Goal: Task Accomplishment & Management: Use online tool/utility

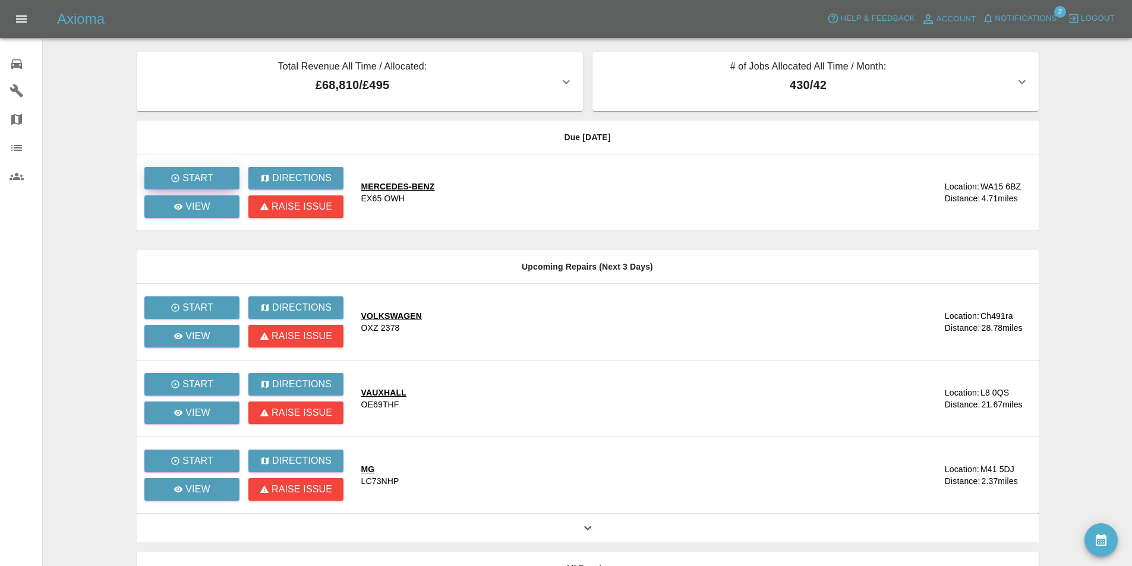
click at [199, 177] on p "Start" at bounding box center [197, 178] width 31 height 14
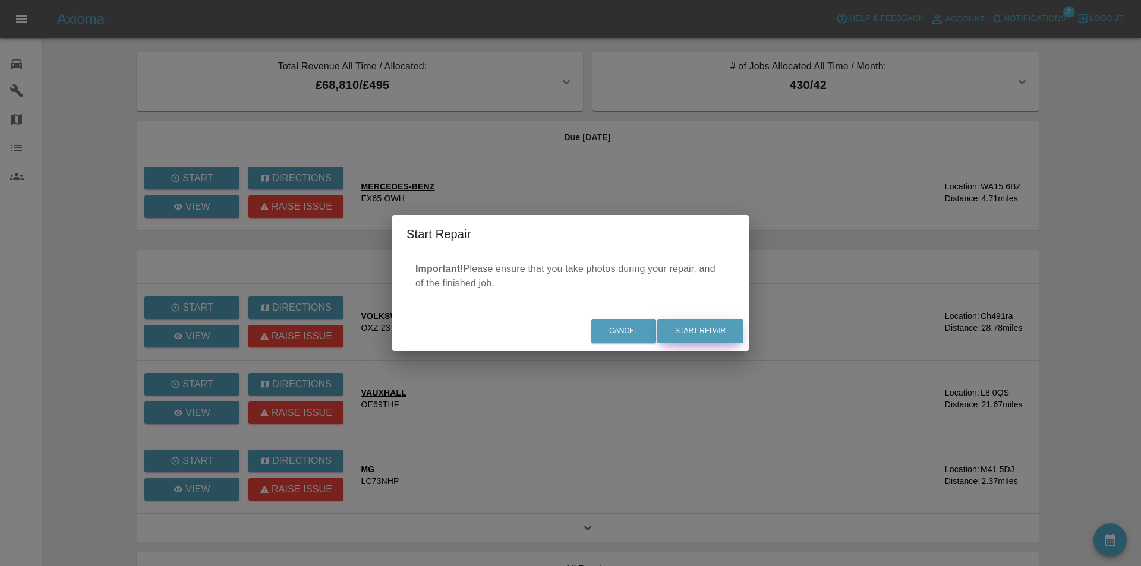
click at [713, 333] on button "Start Repair" at bounding box center [700, 331] width 86 height 24
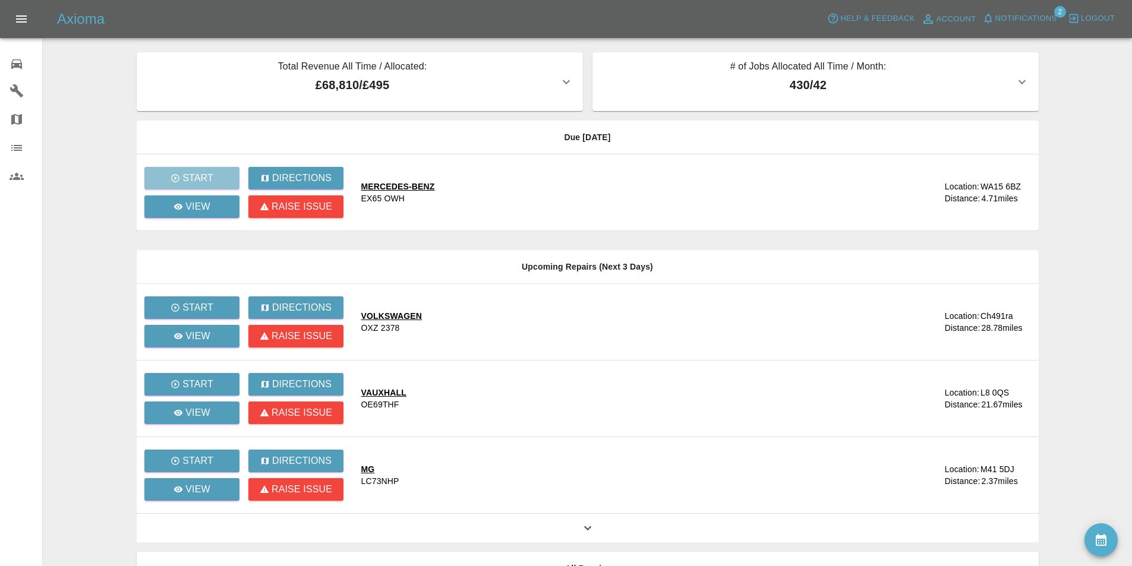
click at [103, 130] on main "Total Revenue All Time / Allocated: £68,810 / £495 Sprayway Smart Repairs NW : …" at bounding box center [566, 324] width 1132 height 648
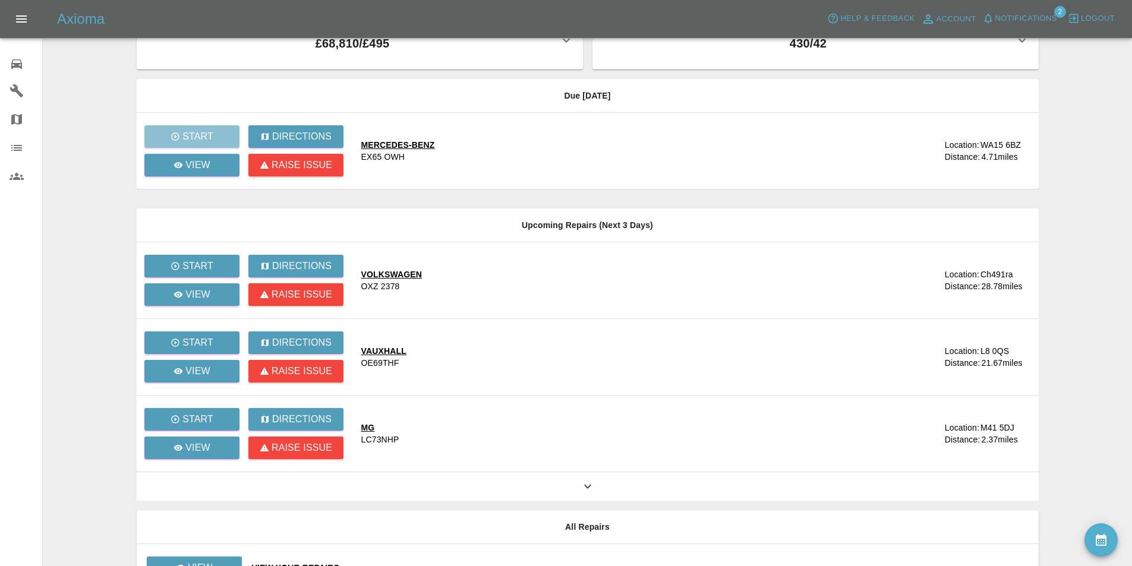
scroll to position [99, 0]
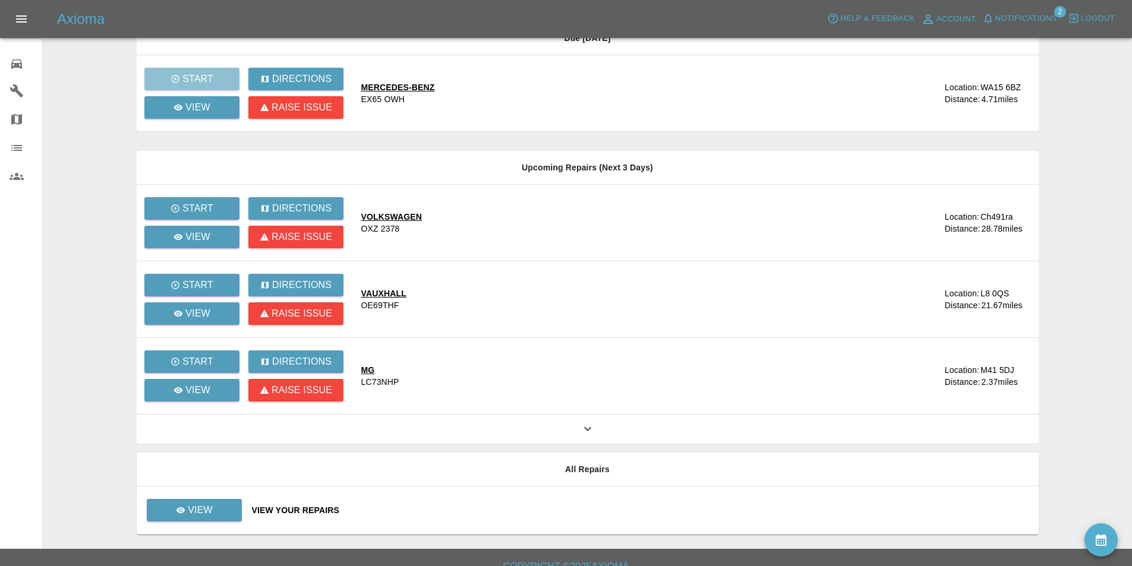
click at [109, 407] on main "Total Revenue All Time / Allocated: £68,810 / £495 Sprayway Smart Repairs NW : …" at bounding box center [566, 225] width 1132 height 648
click at [196, 505] on p "View" at bounding box center [200, 510] width 25 height 14
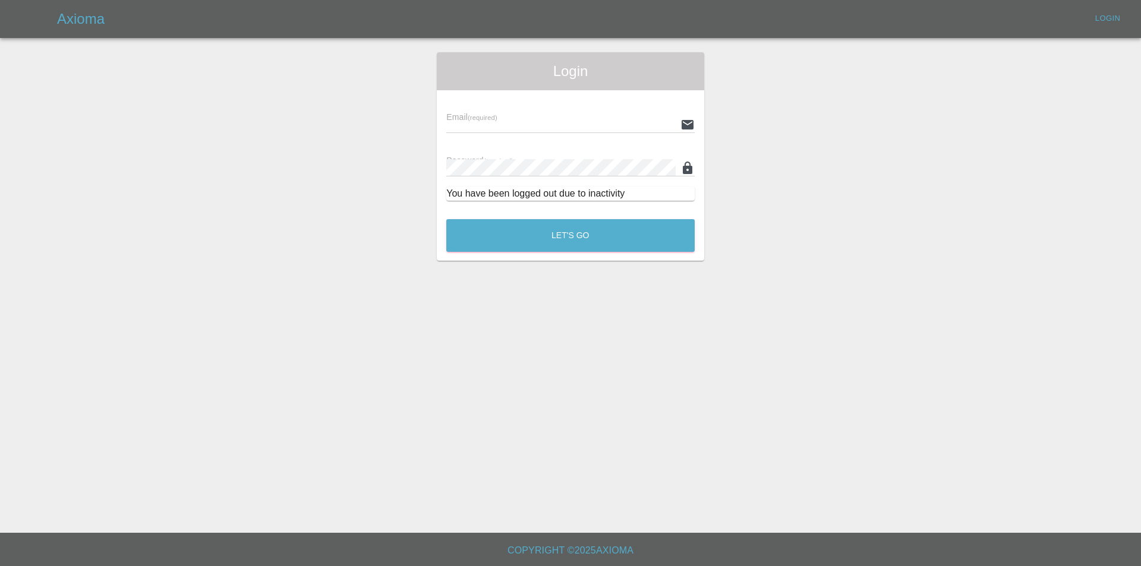
type input "[EMAIL_ADDRESS][DOMAIN_NAME]"
click at [476, 232] on button "Let's Go" at bounding box center [570, 235] width 248 height 33
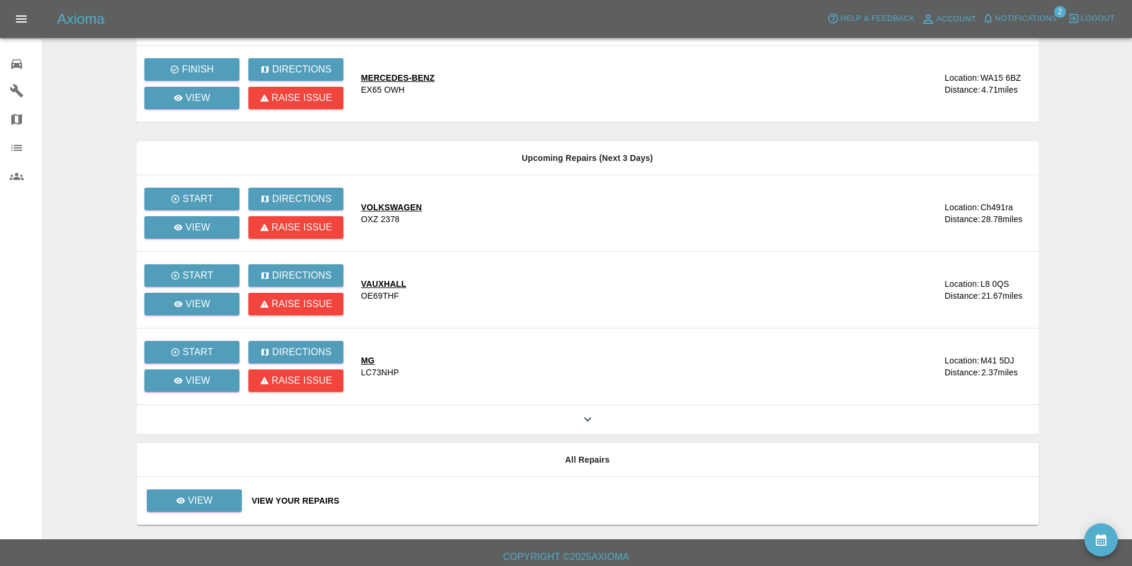
scroll to position [115, 0]
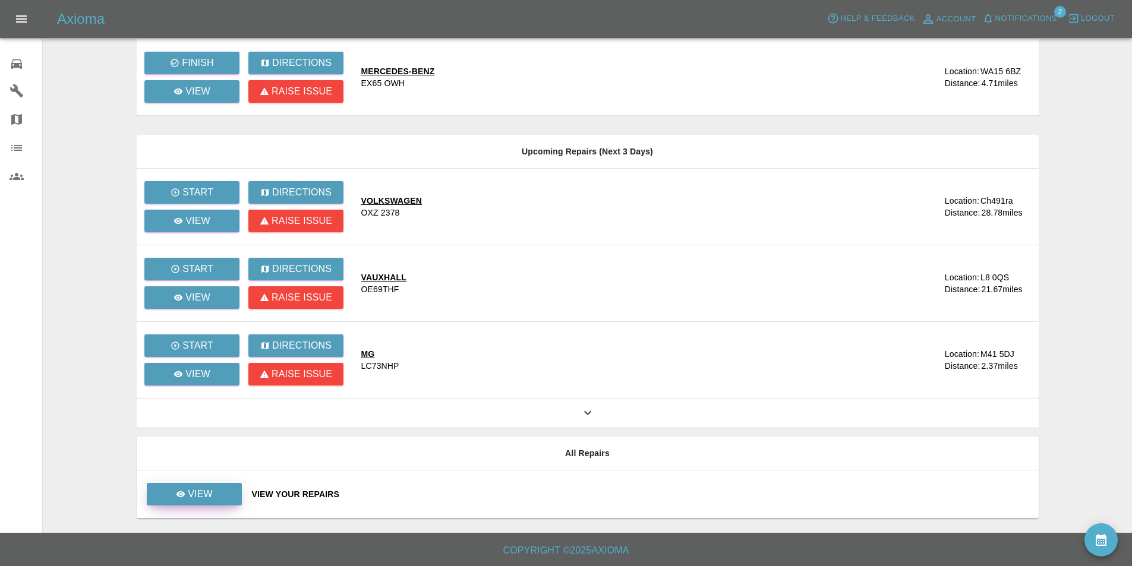
click at [195, 499] on p "View" at bounding box center [200, 494] width 25 height 14
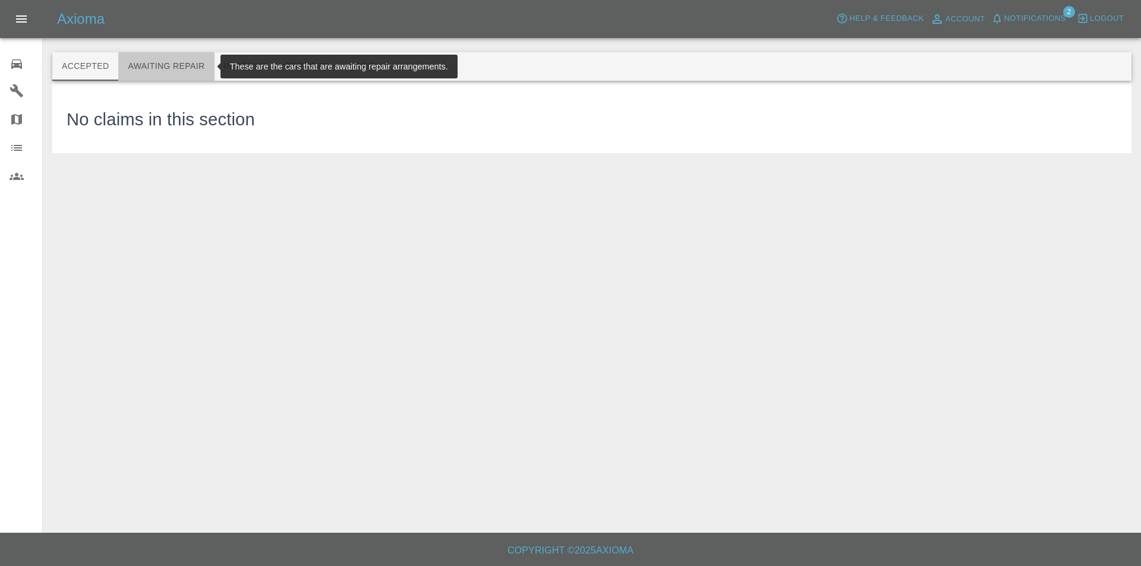
click at [194, 67] on button "Awaiting Repair" at bounding box center [166, 66] width 96 height 29
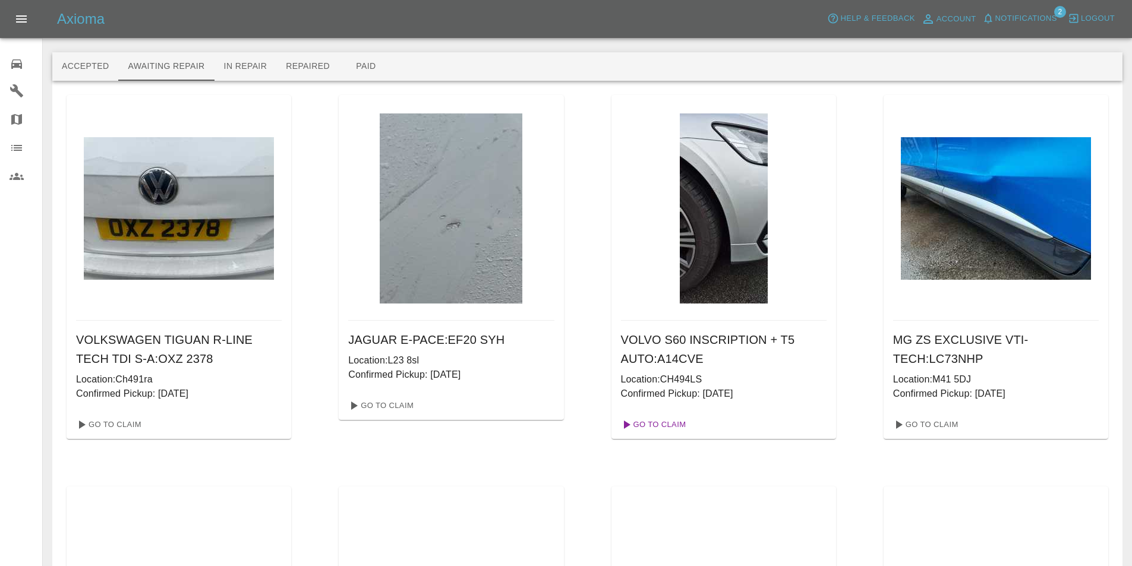
click at [662, 423] on link "Go To Claim" at bounding box center [652, 424] width 73 height 19
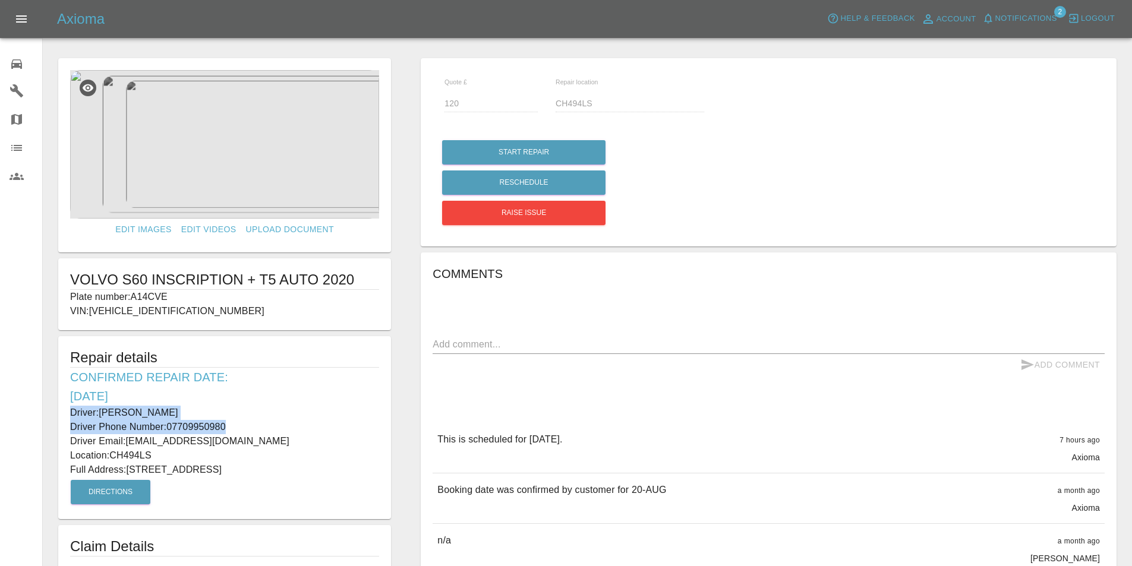
drag, startPoint x: 232, startPoint y: 426, endPoint x: 65, endPoint y: 417, distance: 167.9
click at [65, 417] on div "Repair details Confirmed Repair Date: [DATE] Driver: [PERSON_NAME] Driver Phone…" at bounding box center [224, 427] width 333 height 183
copy div "Driver: [PERSON_NAME] Driver Phone Number: [PHONE_NUMBER]"
drag, startPoint x: 156, startPoint y: 452, endPoint x: 114, endPoint y: 451, distance: 42.2
click at [114, 451] on p "Location: CH494LS" at bounding box center [224, 456] width 309 height 14
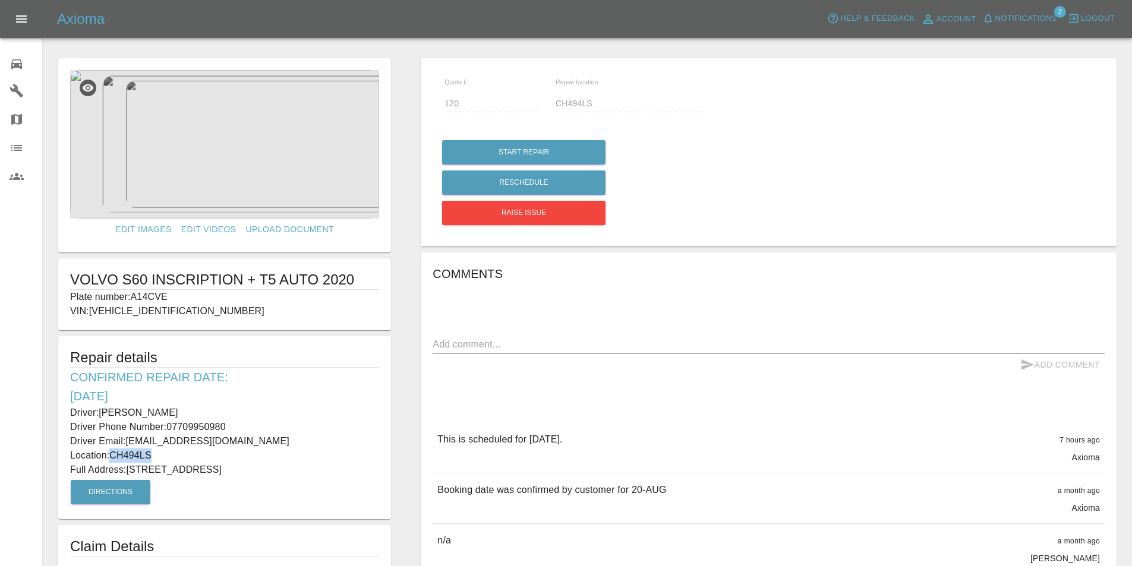
copy p "CH494LS"
drag, startPoint x: 231, startPoint y: 469, endPoint x: 128, endPoint y: 466, distance: 102.3
click at [128, 466] on p "Full Address: [STREET_ADDRESS]" at bounding box center [224, 470] width 309 height 14
copy p "[STREET_ADDRESS]"
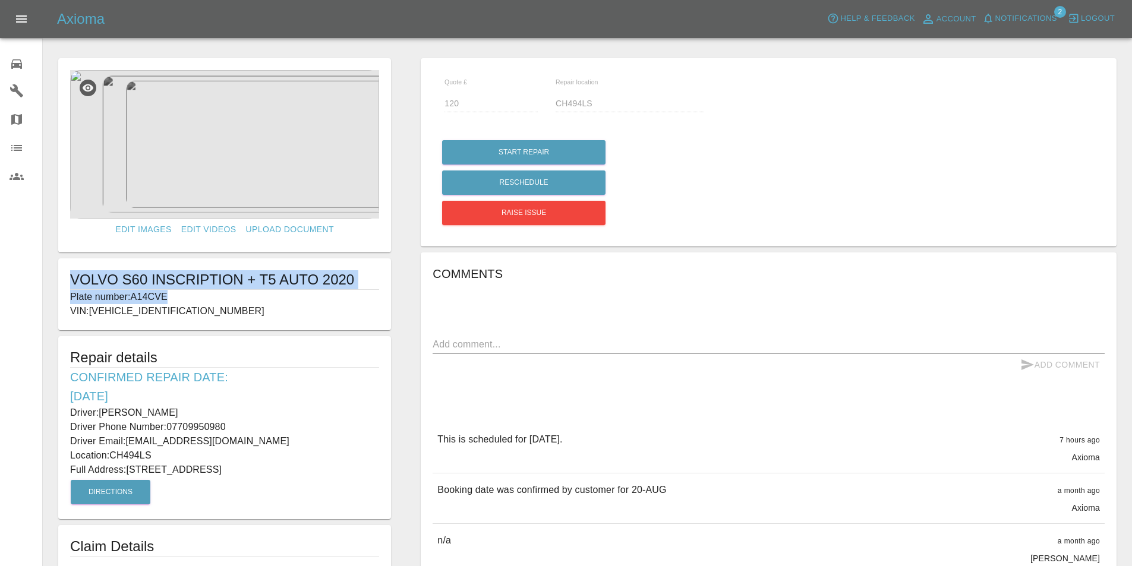
drag, startPoint x: 181, startPoint y: 300, endPoint x: 63, endPoint y: 286, distance: 118.5
click at [63, 286] on div "VOLVO S60 INSCRIPTION + T5 AUTO 2020 Plate number: A14CVE VIN: [VEHICLE_IDENTIF…" at bounding box center [224, 295] width 333 height 72
copy div "VOLVO S60 INSCRIPTION + T5 AUTO 2020 Plate number: A14CVE"
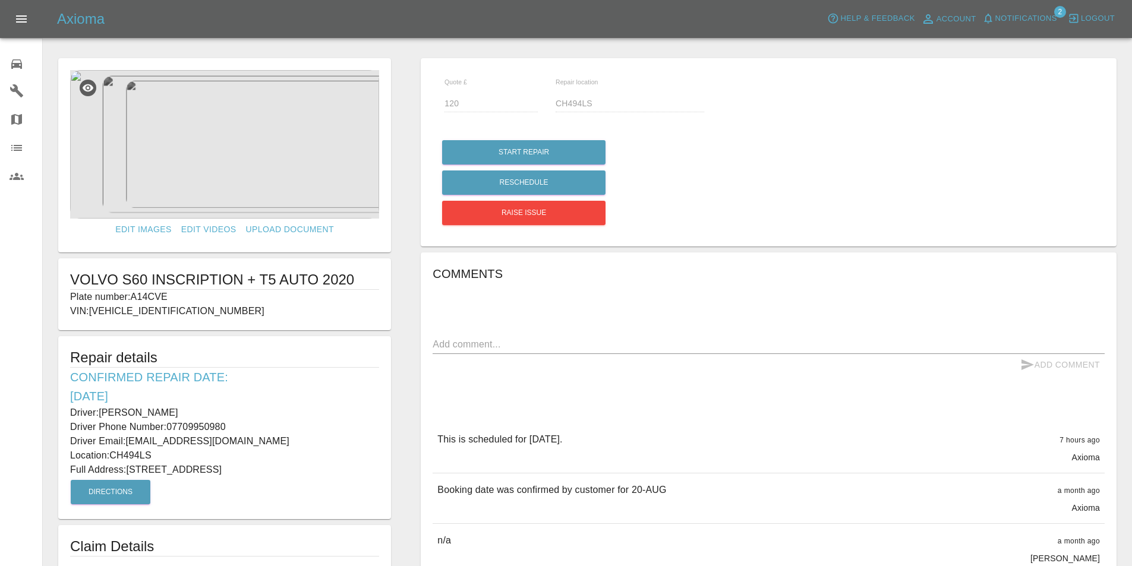
click at [558, 404] on div "Comments x Add Comment This is scheduled for [DATE]. 7 hours ago Axioma This is…" at bounding box center [769, 554] width 672 height 580
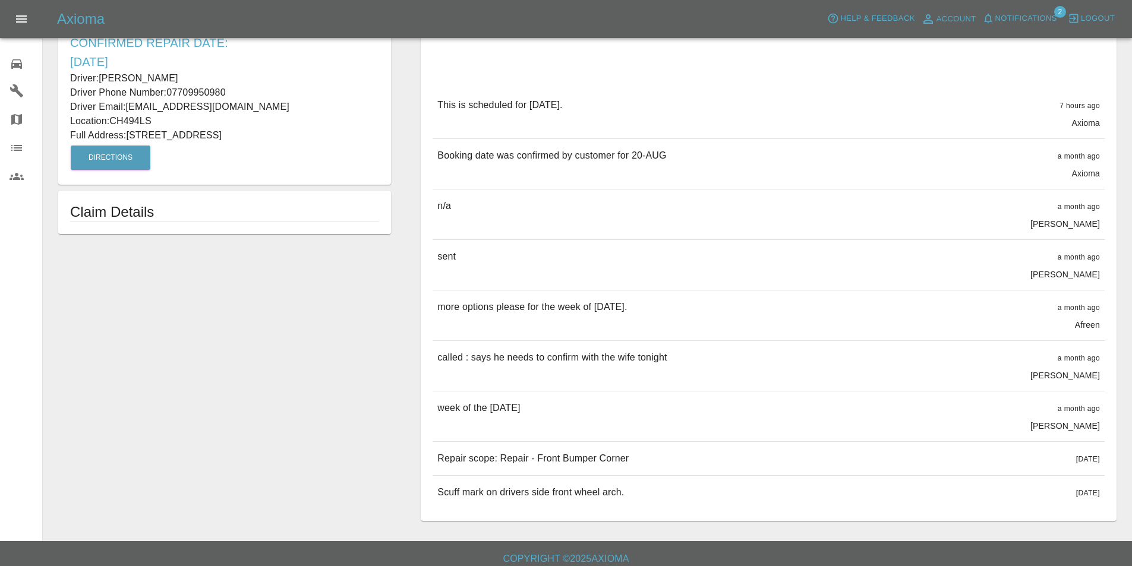
scroll to position [348, 0]
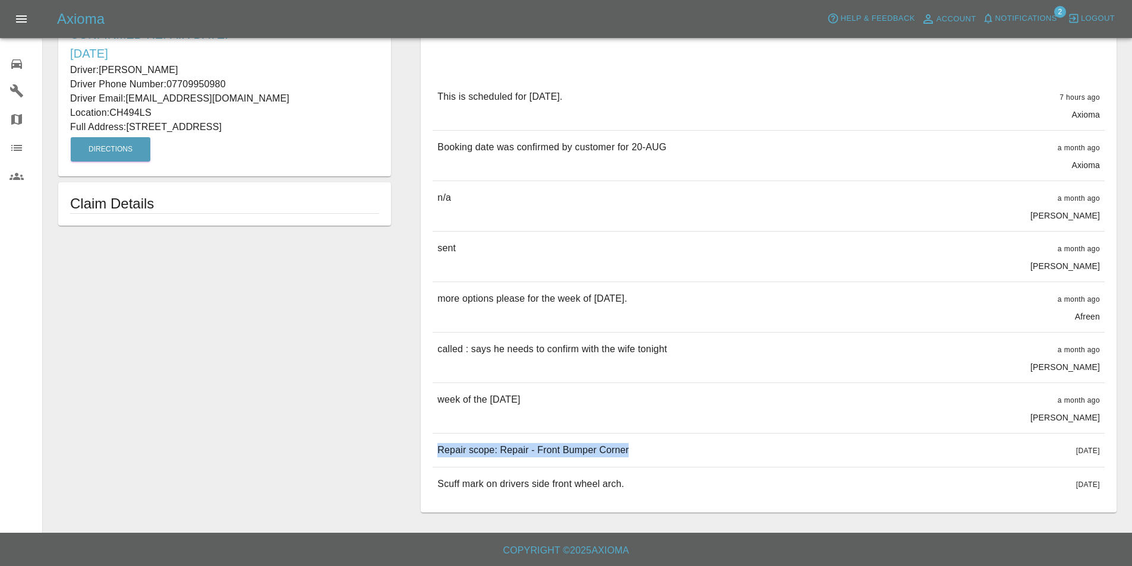
drag, startPoint x: 630, startPoint y: 449, endPoint x: 441, endPoint y: 456, distance: 189.1
click at [441, 456] on div "Repair scope: Repair - Front Bumper Corner [DATE]" at bounding box center [769, 450] width 672 height 33
copy p "Repair scope: Repair - Front Bumper Corner"
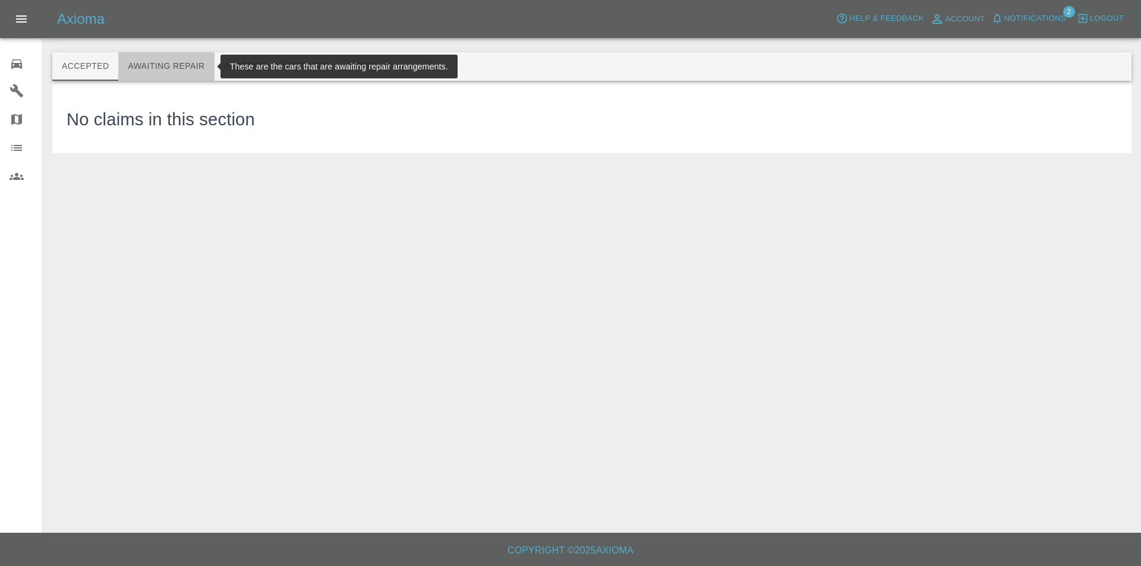
click at [181, 63] on button "Awaiting Repair" at bounding box center [166, 66] width 96 height 29
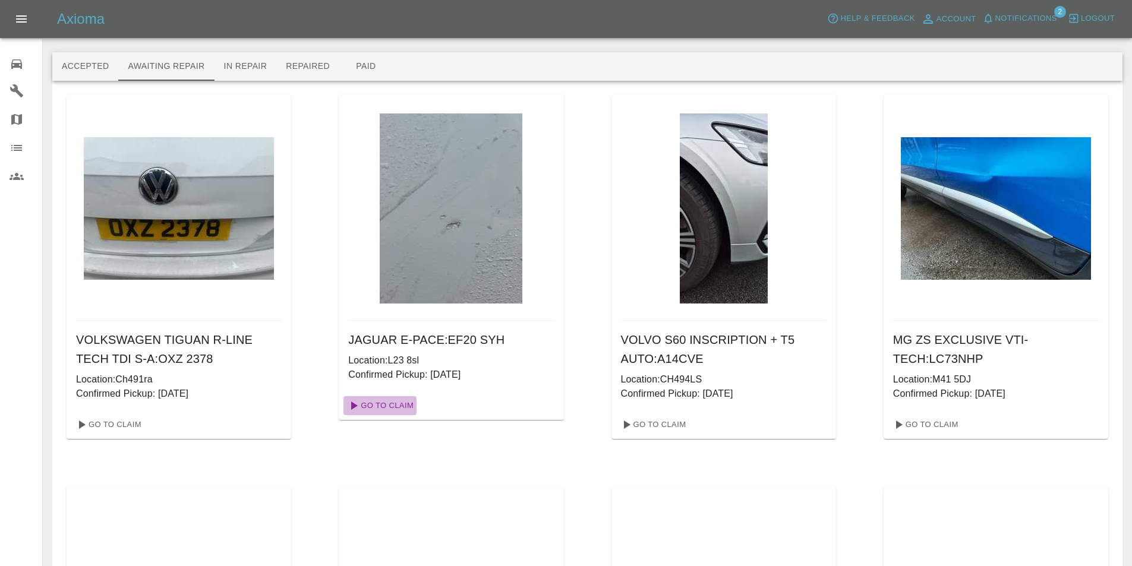
click at [401, 402] on link "Go To Claim" at bounding box center [380, 405] width 73 height 19
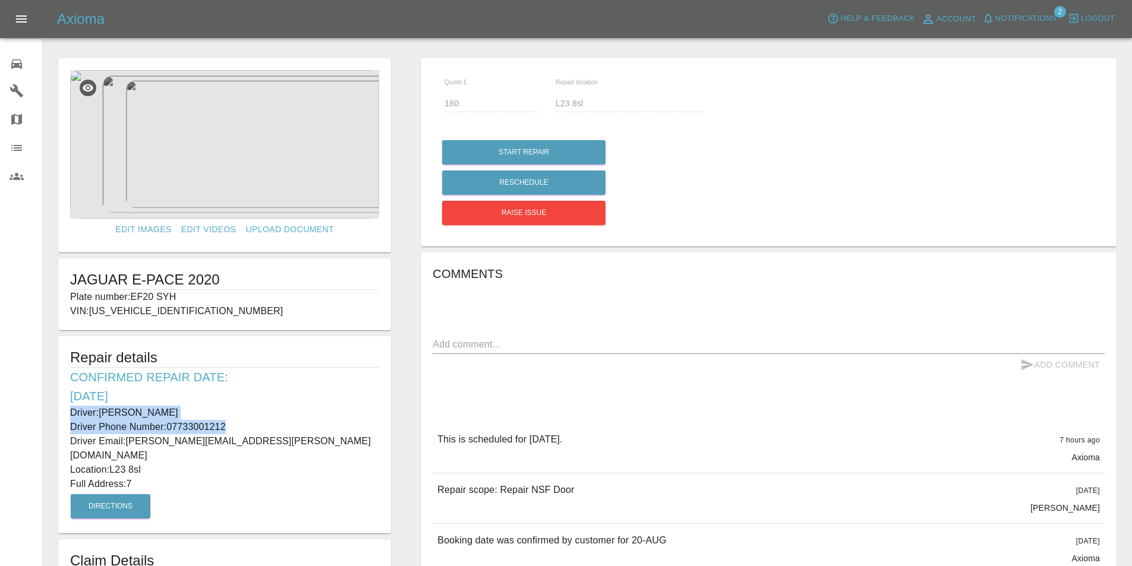
drag, startPoint x: 232, startPoint y: 424, endPoint x: 70, endPoint y: 415, distance: 162.5
click at [70, 415] on div "Repair details Confirmed Repair Date: [DATE] Driver: [PERSON_NAME] Driver Phone…" at bounding box center [224, 434] width 333 height 197
copy div "Driver: [PERSON_NAME] Driver Phone Number: [PHONE_NUMBER]"
drag, startPoint x: 147, startPoint y: 452, endPoint x: 114, endPoint y: 454, distance: 33.3
click at [114, 463] on p "Location: L23 8sl" at bounding box center [224, 470] width 309 height 14
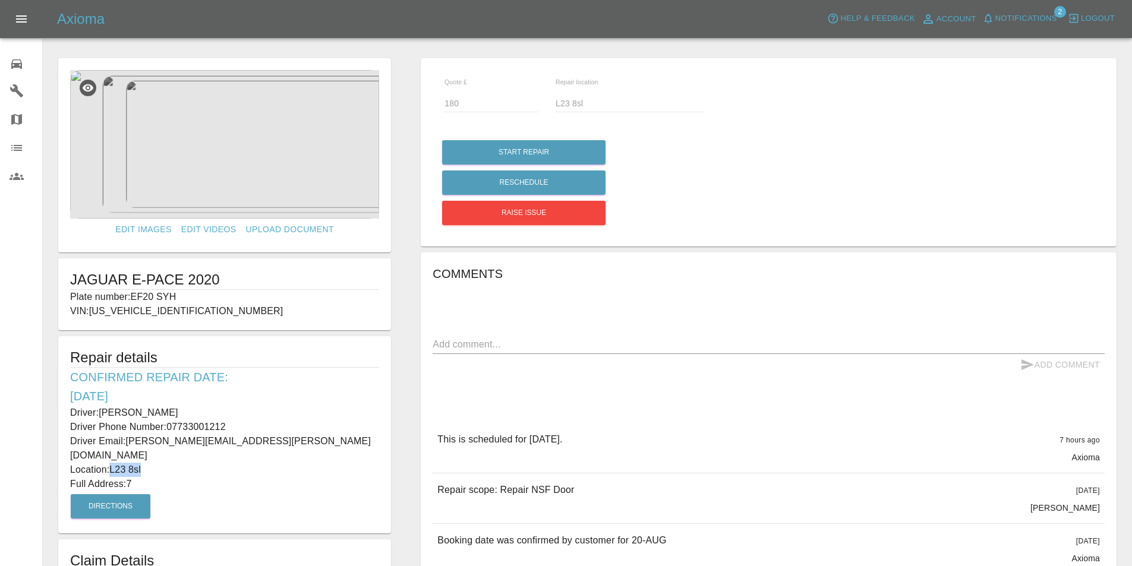
copy p "L23 8sl"
click at [196, 303] on p "Plate number: EF20 SYH" at bounding box center [224, 297] width 309 height 14
drag, startPoint x: 183, startPoint y: 295, endPoint x: 60, endPoint y: 289, distance: 123.2
click at [60, 289] on div "JAGUAR E-PACE 2020 Plate number: EF20 SYH VIN: [US_VEHICLE_IDENTIFICATION_NUMBE…" at bounding box center [224, 295] width 333 height 72
copy div "JAGUAR E-PACE 2020 Plate number: EF20 SYH"
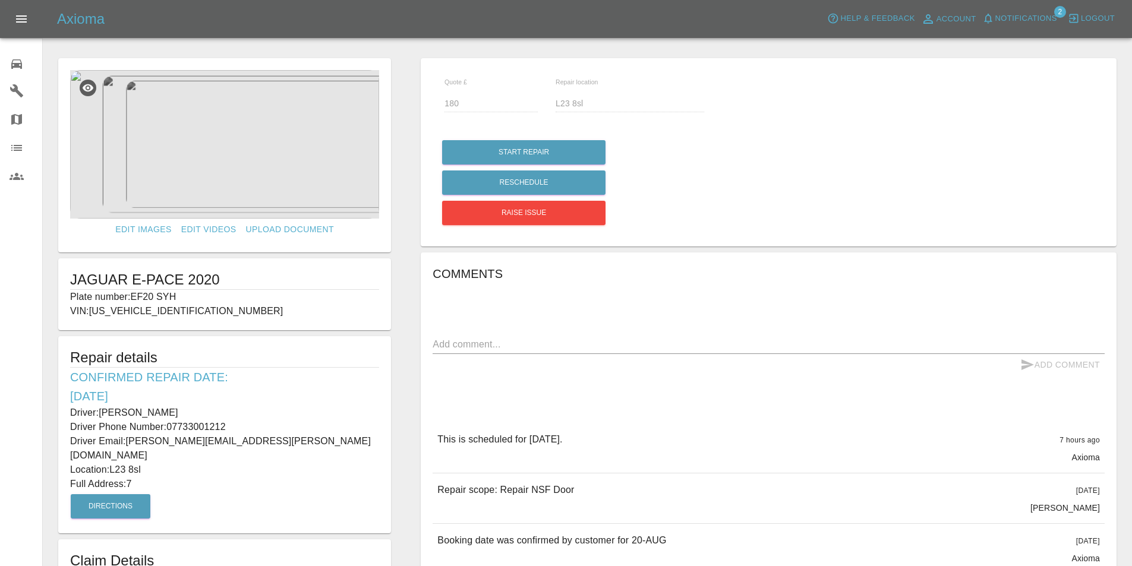
click at [685, 396] on div "Comments x Add Comment This is scheduled for [DATE]. 7 hours ago Axioma This is…" at bounding box center [769, 548] width 672 height 568
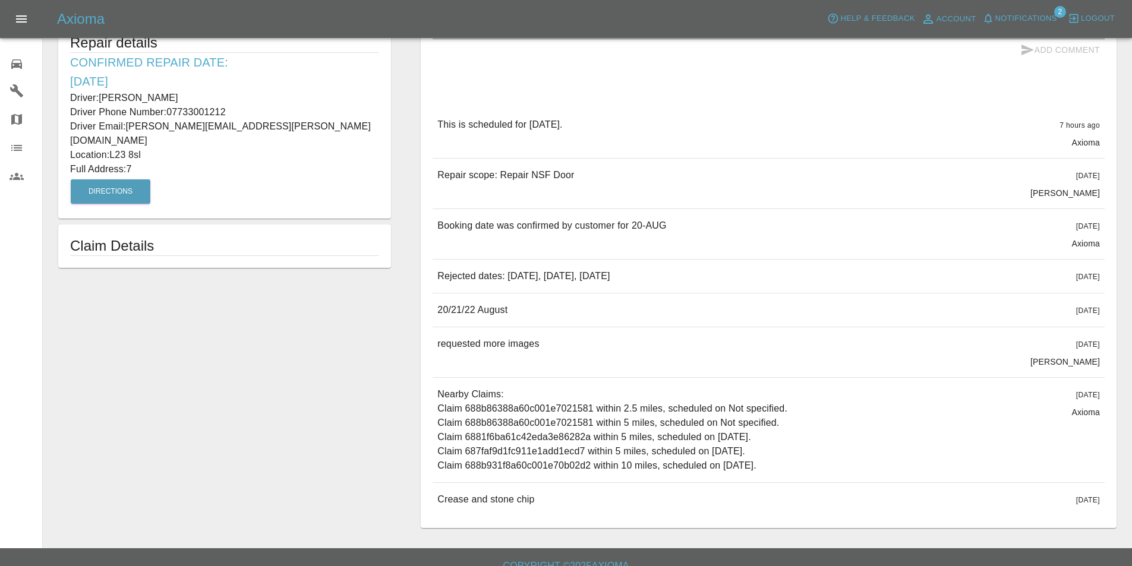
scroll to position [314, 0]
drag, startPoint x: 582, startPoint y: 177, endPoint x: 441, endPoint y: 188, distance: 141.3
click at [441, 188] on div "Repair scope: Repair NSF Door [DATE] [PERSON_NAME]" at bounding box center [769, 184] width 672 height 50
copy p "Repair scope: Repair NSF Door"
click at [159, 391] on div "Edit Images Edit Videos Upload Document JAGUAR E-PACE 2020 Plate number: EF20 S…" at bounding box center [224, 136] width 363 height 797
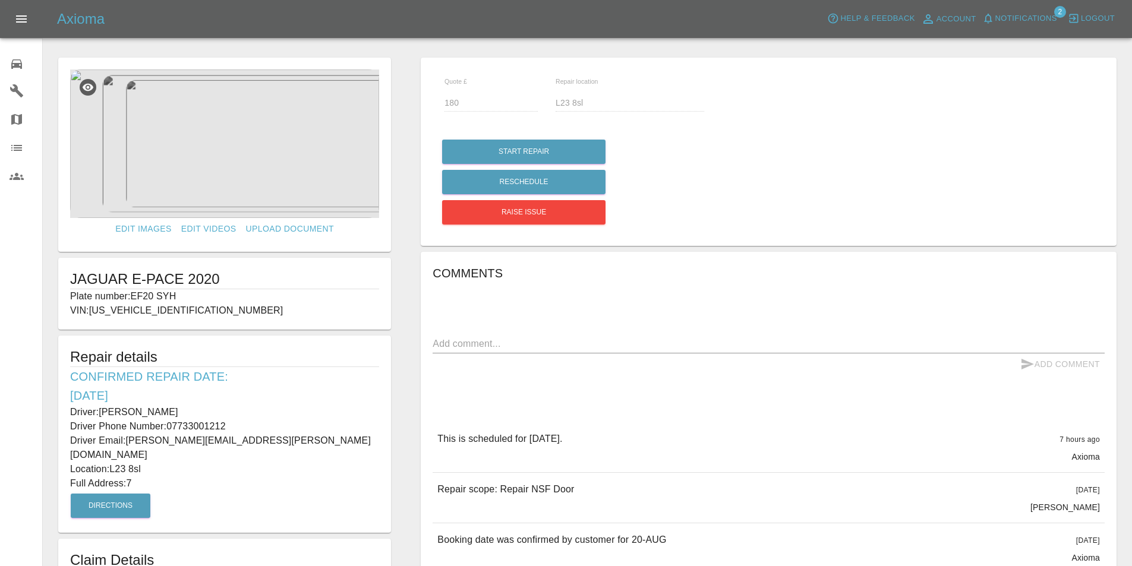
scroll to position [0, 0]
click at [9, 56] on link "0 Repair home" at bounding box center [21, 62] width 42 height 29
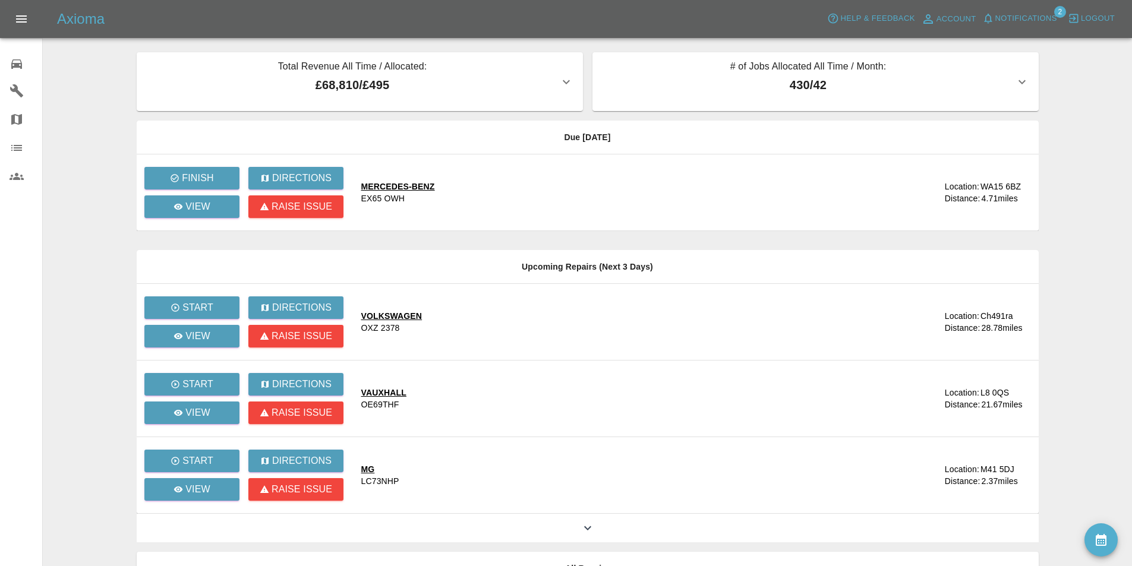
click at [88, 216] on main "Total Revenue All Time / Allocated: £68,810 / £495 Sprayway Smart Repairs NW : …" at bounding box center [566, 324] width 1132 height 648
